Goal: Task Accomplishment & Management: Manage account settings

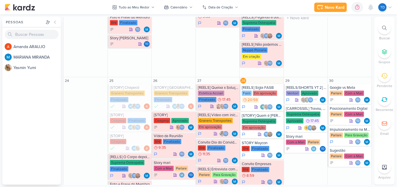
scroll to position [204, 0]
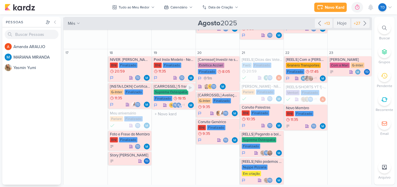
scroll to position [88, 0]
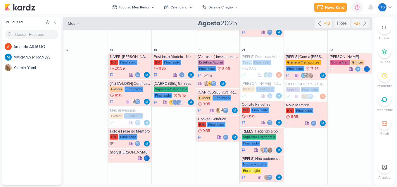
click at [383, 23] on div at bounding box center [384, 28] width 13 height 13
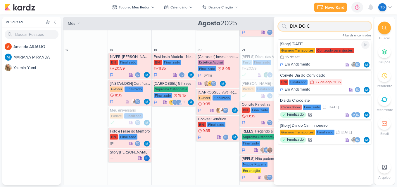
type input "DIA DO C"
click at [308, 48] on div "Granero Transportes" at bounding box center [297, 50] width 35 height 5
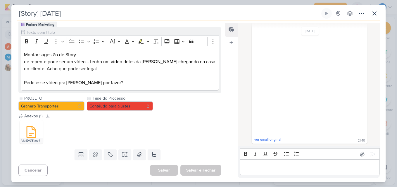
scroll to position [56, 0]
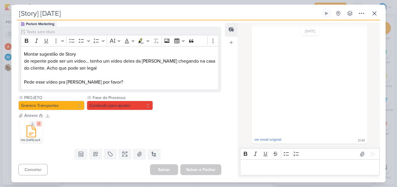
click at [39, 124] on icon at bounding box center [39, 124] width 4 height 4
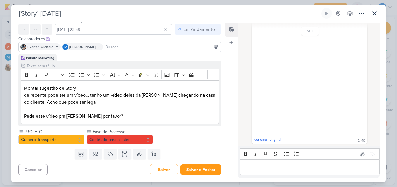
scroll to position [22, 0]
click at [138, 155] on icon at bounding box center [139, 155] width 6 height 6
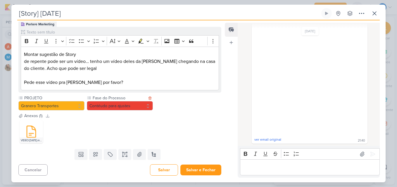
scroll to position [56, 0]
click at [147, 104] on button "Contéudo para ajustes" at bounding box center [120, 105] width 66 height 9
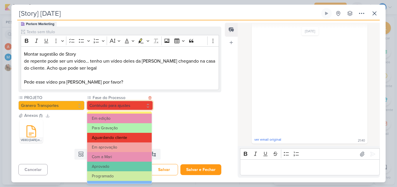
scroll to position [56, 0]
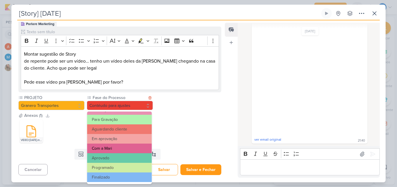
click at [131, 145] on button "Com a Mari" at bounding box center [119, 149] width 65 height 10
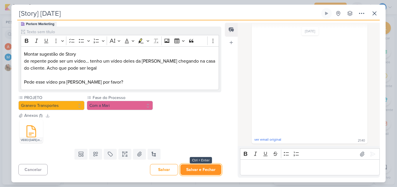
click at [196, 173] on button "Salvar e Fechar" at bounding box center [200, 170] width 41 height 11
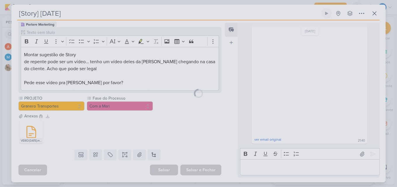
scroll to position [55, 0]
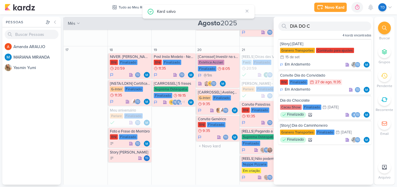
click at [226, 154] on div "20 [Carrossel] Investir na sua saúde Estética Acciari Finalizado 8:05 1m" at bounding box center [217, 118] width 44 height 145
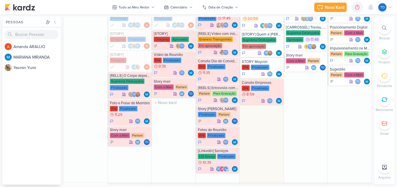
scroll to position [292, 0]
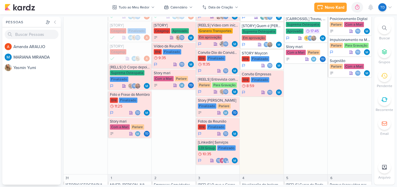
click at [389, 25] on div at bounding box center [384, 28] width 13 height 13
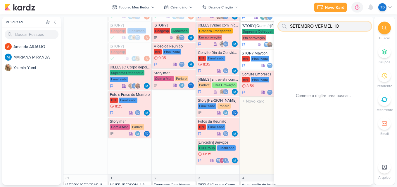
type input "SETEMBRO VERMELHO"
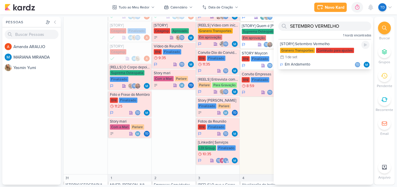
click at [324, 50] on div "Contéudo para ajustes" at bounding box center [335, 50] width 38 height 5
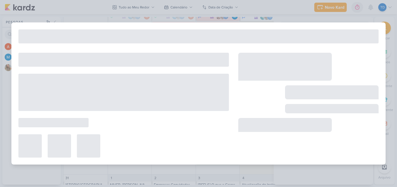
type input "[STORY] Setembro Vermelho"
type input "1 de setembro de 2025 às 23:59"
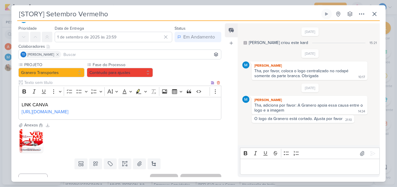
scroll to position [38, 0]
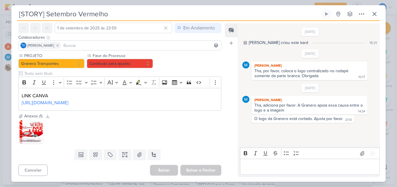
click at [25, 135] on img at bounding box center [31, 132] width 23 height 23
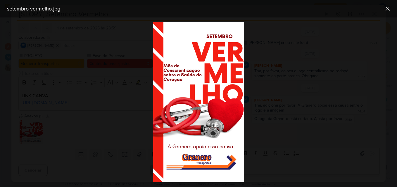
click at [131, 133] on div at bounding box center [198, 103] width 397 height 170
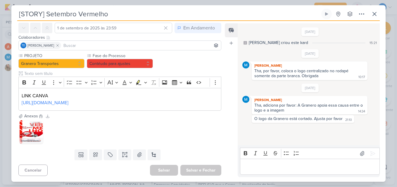
click at [36, 134] on img at bounding box center [31, 132] width 23 height 23
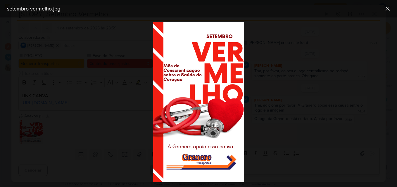
click at [105, 141] on div at bounding box center [198, 103] width 397 height 170
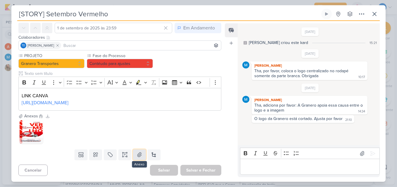
click at [137, 156] on icon at bounding box center [139, 155] width 4 height 4
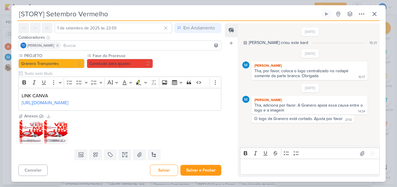
click at [36, 130] on img at bounding box center [31, 132] width 23 height 23
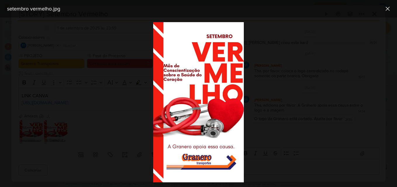
click at [123, 145] on div at bounding box center [198, 103] width 397 height 170
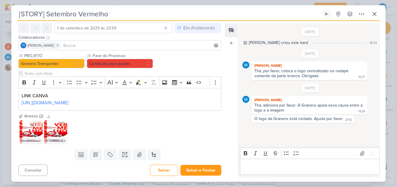
click at [39, 125] on icon at bounding box center [39, 125] width 4 height 4
click at [31, 138] on div "SETEMBRO VERMELHO (2).jpg" at bounding box center [31, 141] width 23 height 6
click at [32, 134] on img at bounding box center [31, 132] width 23 height 23
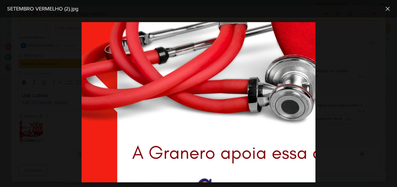
scroll to position [380, 0]
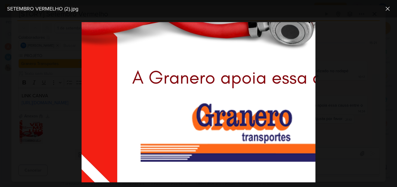
drag, startPoint x: 169, startPoint y: 183, endPoint x: 238, endPoint y: 185, distance: 68.9
click at [238, 185] on div at bounding box center [198, 103] width 397 height 170
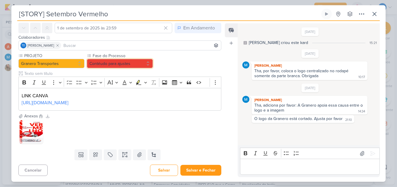
click at [119, 59] on button "Contéudo para ajustes" at bounding box center [120, 63] width 66 height 9
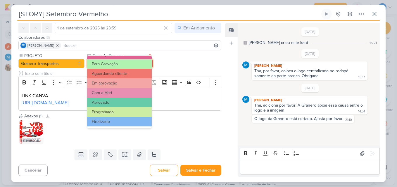
scroll to position [56, 0]
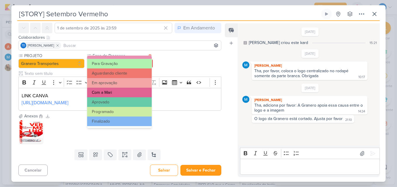
click at [121, 91] on button "Com a Mari" at bounding box center [119, 93] width 65 height 10
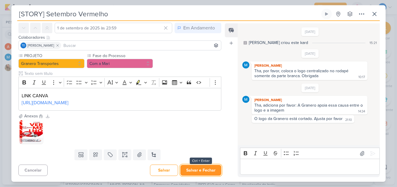
click at [210, 168] on button "Salvar e Fechar" at bounding box center [200, 170] width 41 height 11
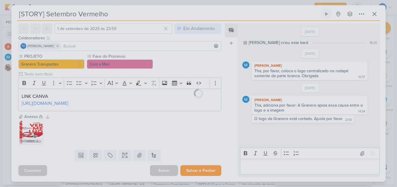
scroll to position [37, 0]
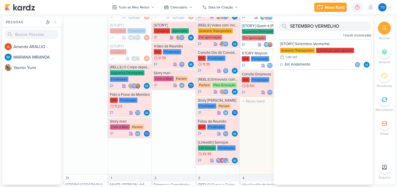
click at [257, 153] on div "28 [REELS] Sigla FASB Fasb Em aprovação 20:59 r" at bounding box center [261, 80] width 44 height 187
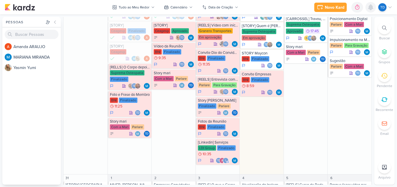
click at [371, 9] on icon at bounding box center [370, 7] width 5 height 5
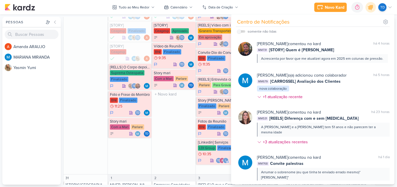
click at [193, 140] on div "26 [STORY] [GEOGRAPHIC_DATA] Granero Transportes Finalizado" at bounding box center [173, 80] width 44 height 187
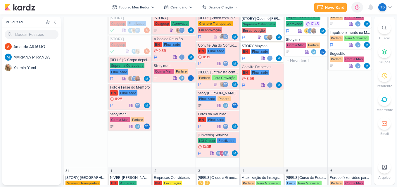
scroll to position [328, 0]
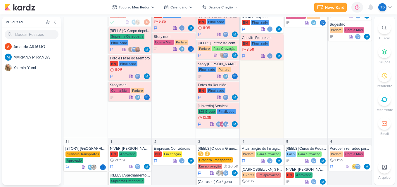
click at [390, 30] on li "Buscar" at bounding box center [384, 31] width 20 height 19
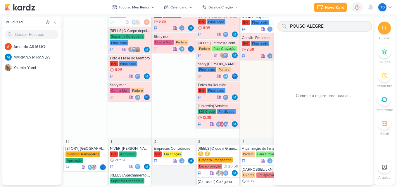
type input "POUSO ALEGRE"
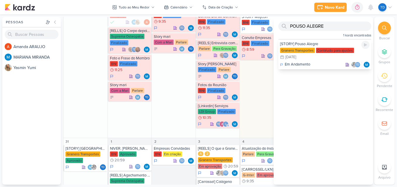
click at [333, 53] on div "Contéudo para ajustes" at bounding box center [335, 50] width 38 height 5
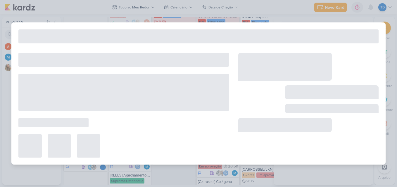
type input "[STORY] Pouso Alegre"
type input "[DATE] 23:59"
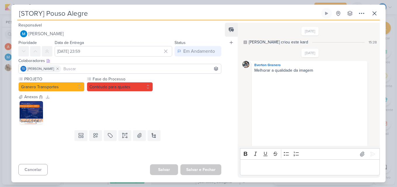
scroll to position [80, 0]
